Goal: Task Accomplishment & Management: Use online tool/utility

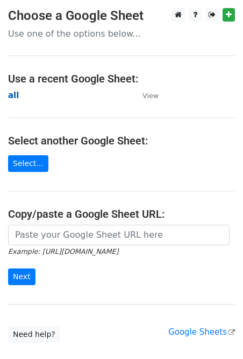
click at [12, 94] on strong "all" at bounding box center [13, 95] width 11 height 10
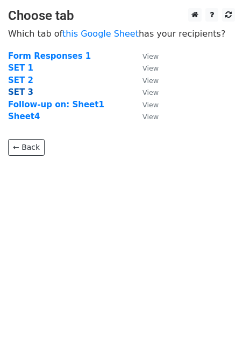
click at [15, 90] on strong "SET 3" at bounding box center [20, 92] width 25 height 10
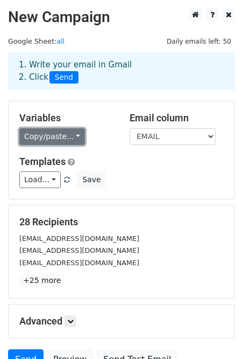
click at [63, 138] on link "Copy/paste..." at bounding box center [52, 136] width 66 height 17
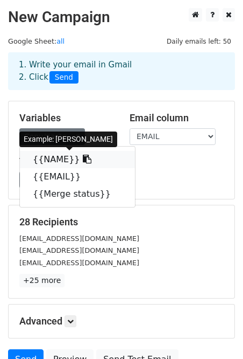
click at [46, 159] on link "{{NAME}}" at bounding box center [77, 159] width 115 height 17
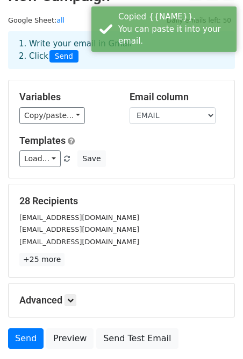
scroll to position [102, 0]
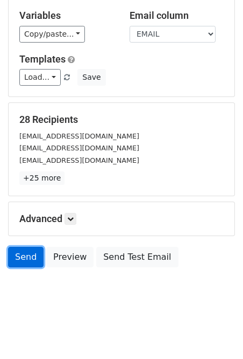
click at [30, 258] on link "Send" at bounding box center [26, 257] width 36 height 20
